Goal: Task Accomplishment & Management: Complete application form

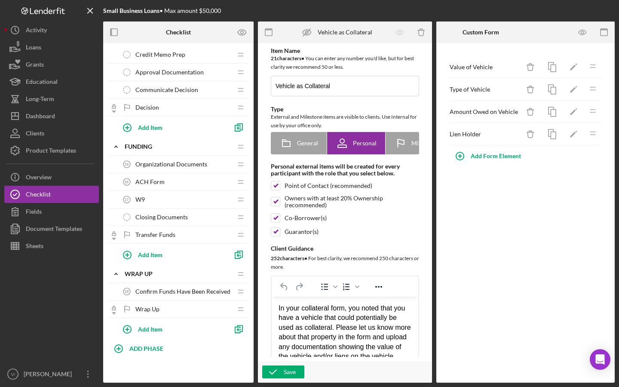
scroll to position [679, 0]
click at [176, 167] on span "Organizational Documents" at bounding box center [172, 164] width 72 height 7
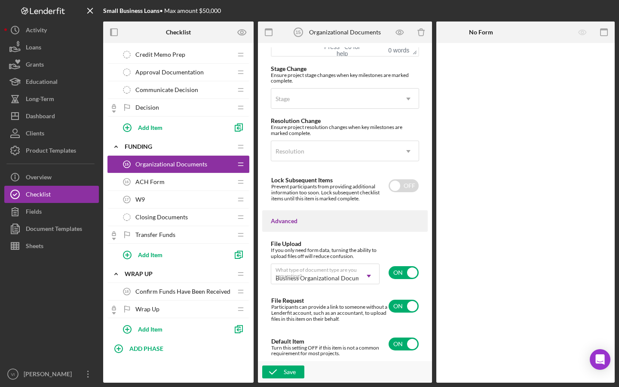
scroll to position [735, 0]
click at [230, 188] on div "ACH Form 16 ACH Form" at bounding box center [175, 181] width 114 height 17
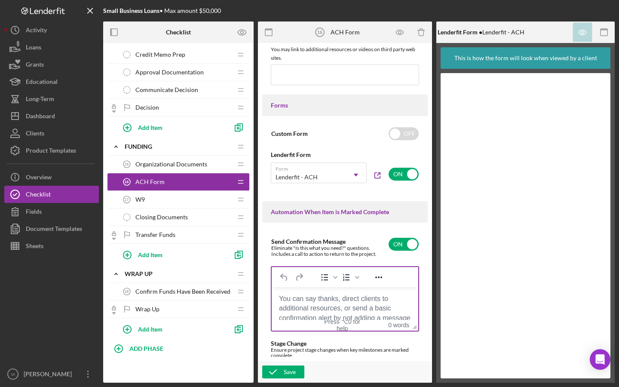
scroll to position [460, 0]
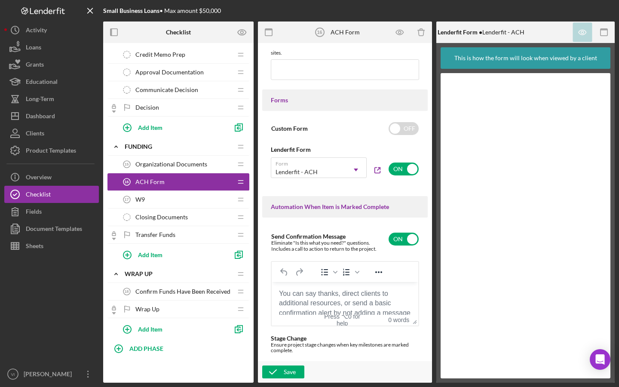
click at [222, 196] on div "W9 17 W9" at bounding box center [175, 199] width 114 height 17
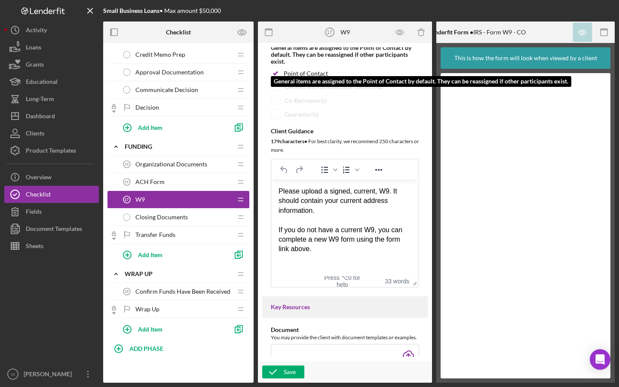
scroll to position [153, 0]
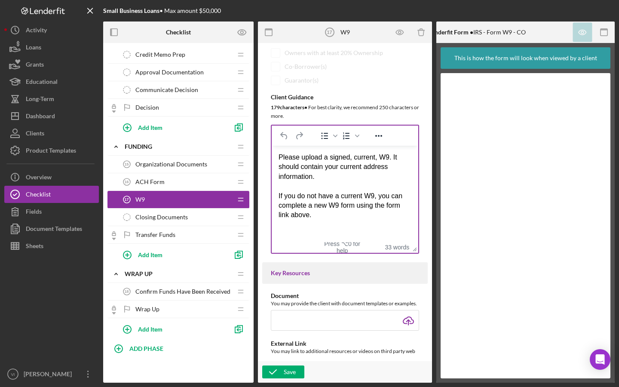
click at [379, 163] on div "Please upload a signed, current, W9. It should contain your current address inf…" at bounding box center [345, 186] width 133 height 68
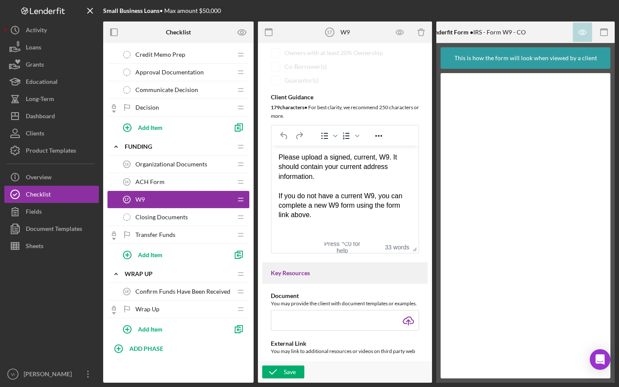
click at [382, 155] on div "Please upload a signed, current, W9. It should contain your current address inf…" at bounding box center [345, 186] width 133 height 68
click at [290, 372] on div "Save" at bounding box center [290, 372] width 12 height 13
click at [196, 222] on div "Closing Documents Closing Documents" at bounding box center [175, 217] width 114 height 17
